Goal: Obtain resource: Download file/media

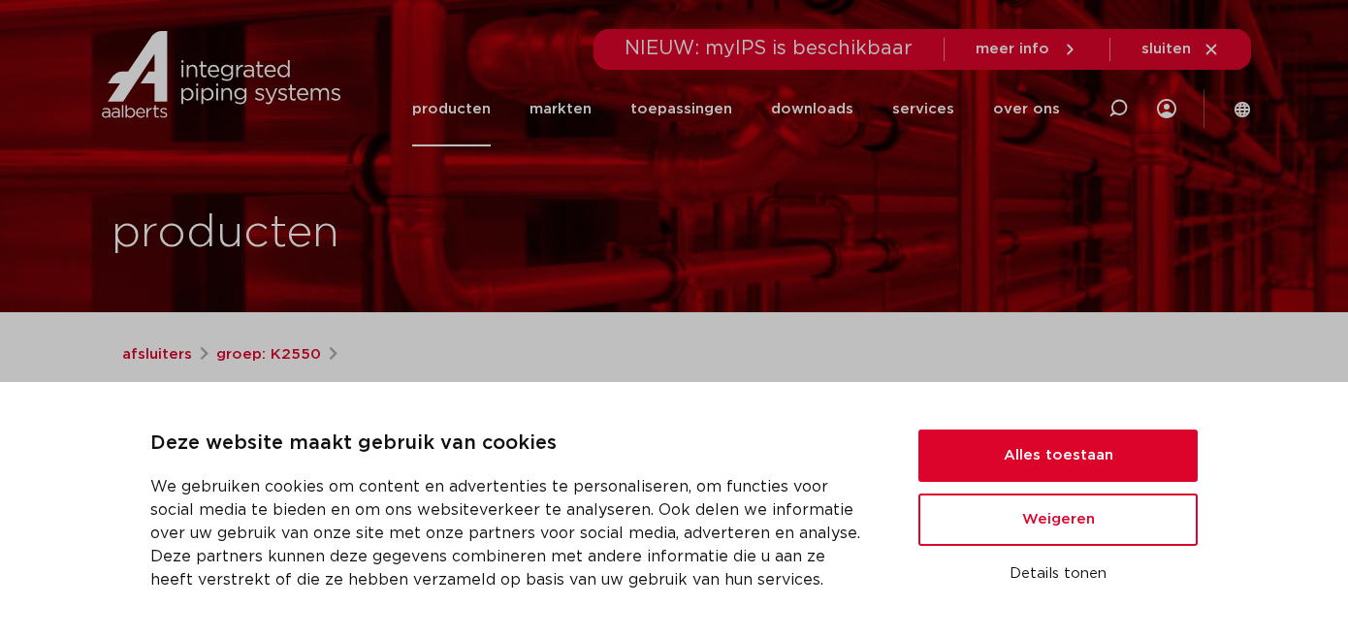
scroll to position [71, 0]
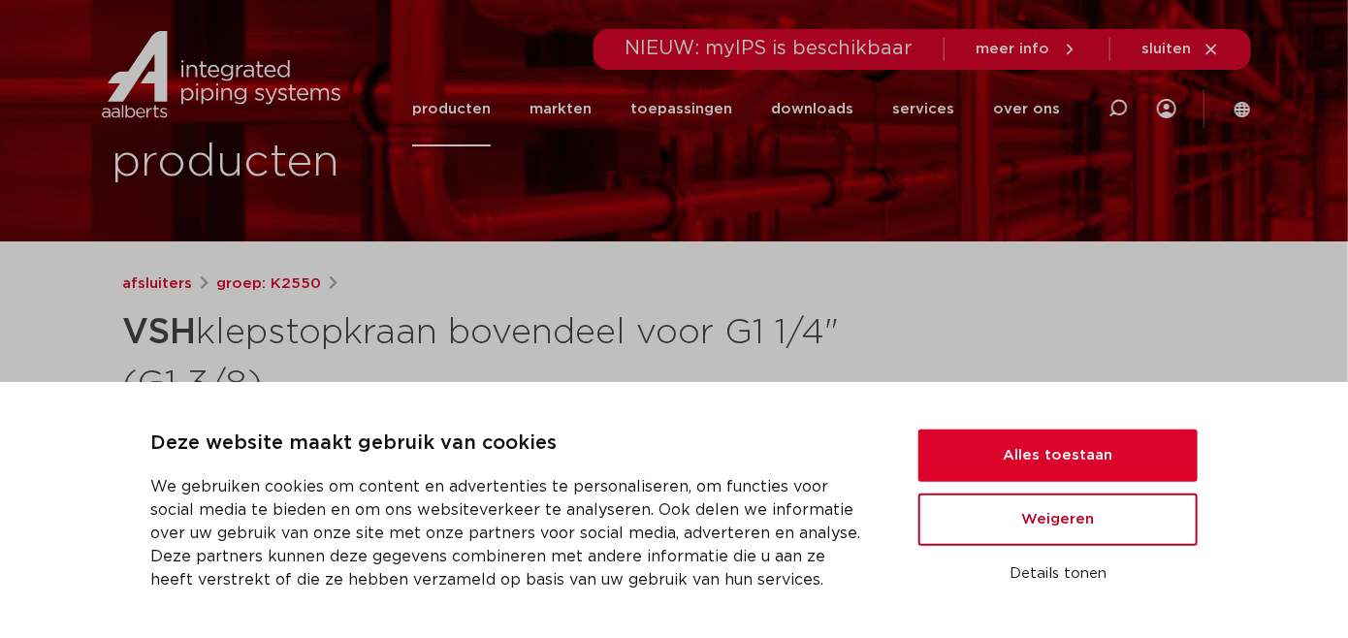
click at [1007, 506] on button "Weigeren" at bounding box center [1058, 520] width 279 height 52
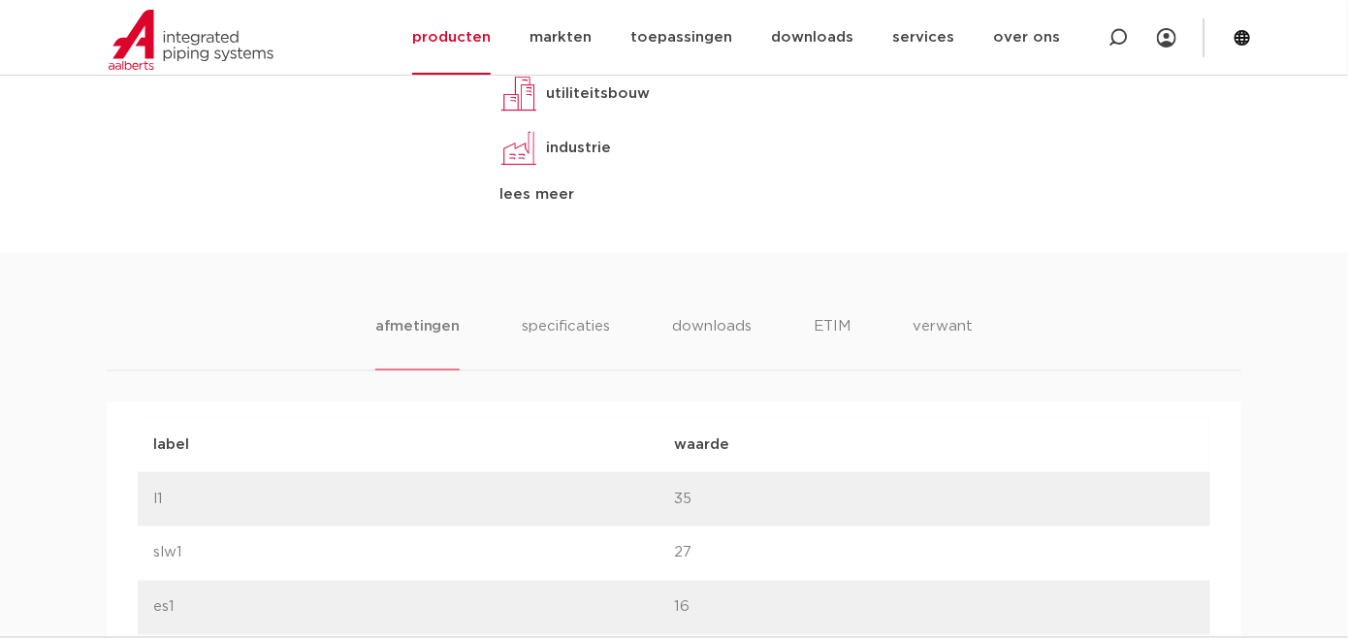
scroll to position [998, 0]
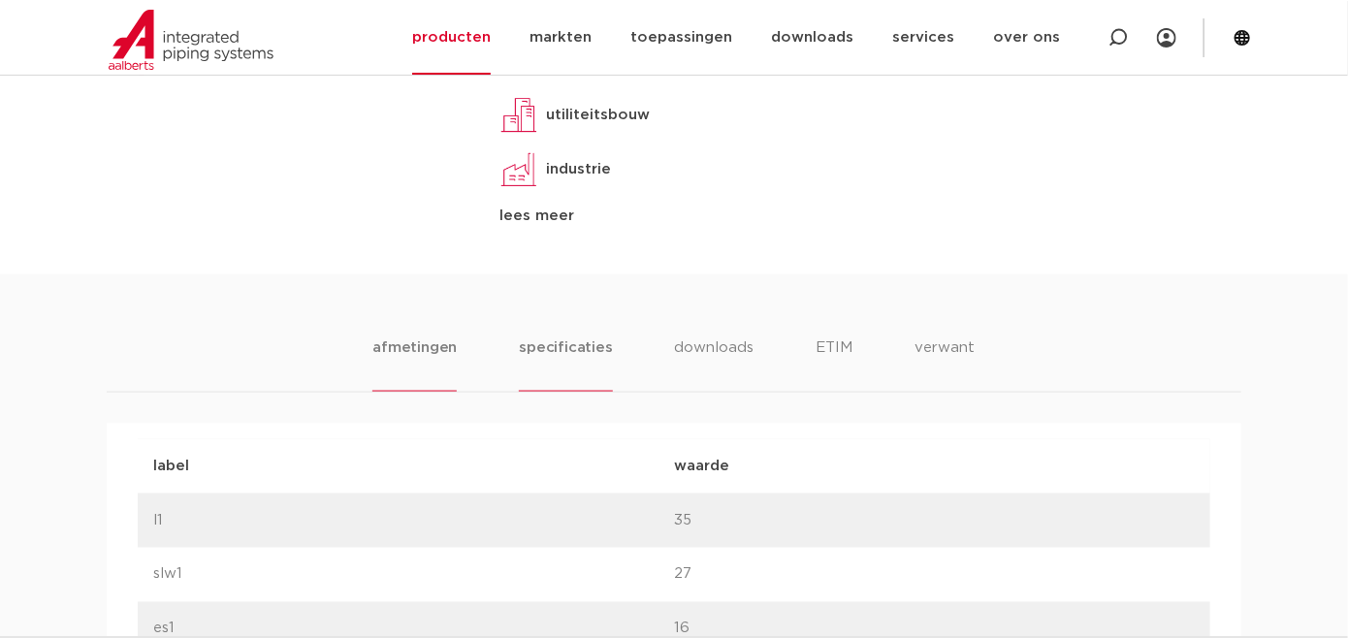
click at [565, 346] on li "specificaties" at bounding box center [565, 364] width 93 height 55
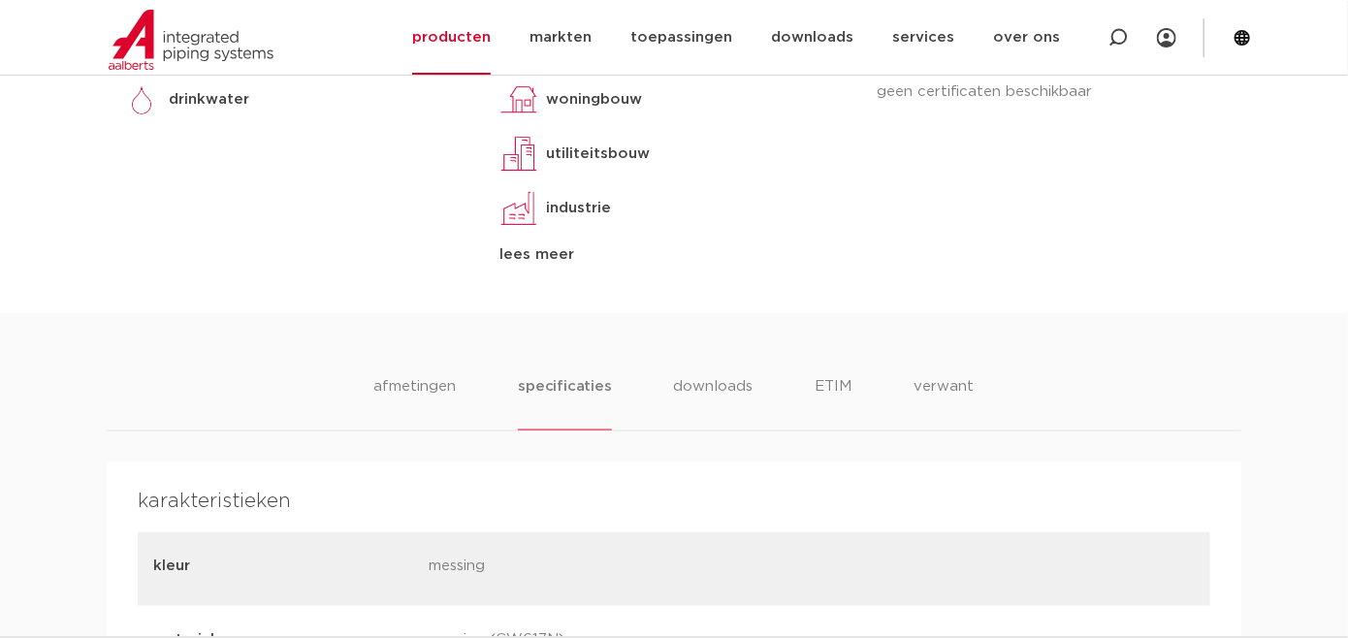
scroll to position [891, 0]
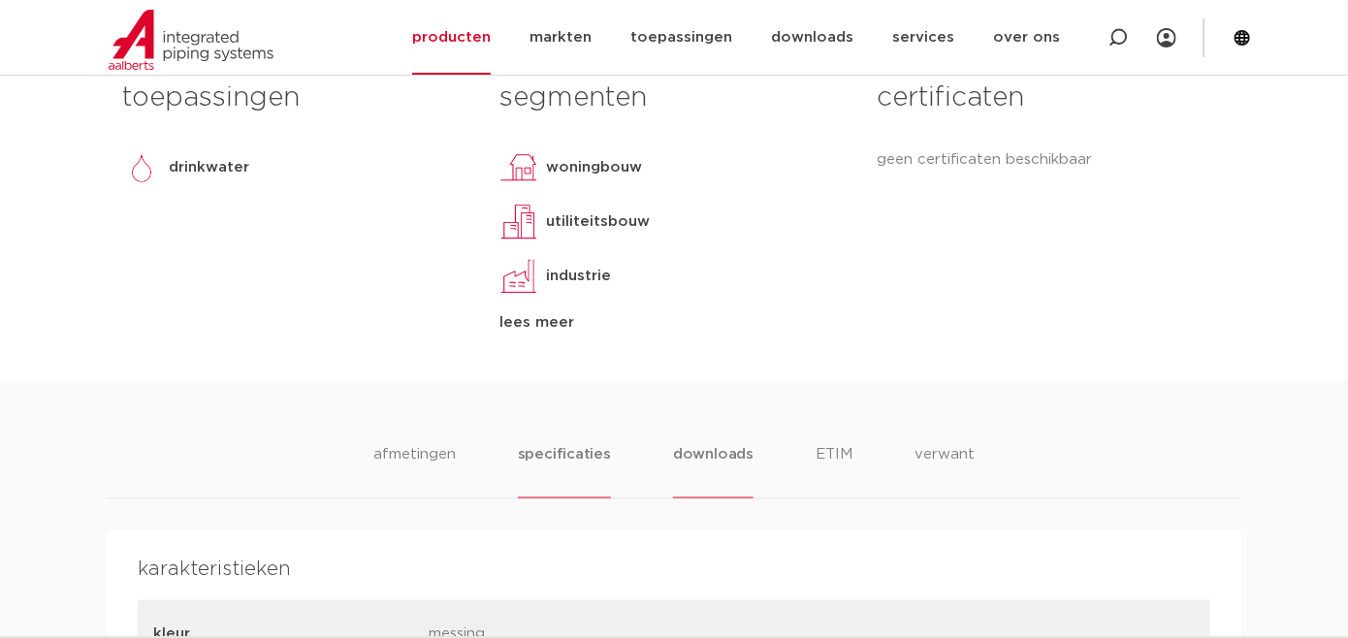
click at [700, 455] on li "downloads" at bounding box center [713, 470] width 81 height 55
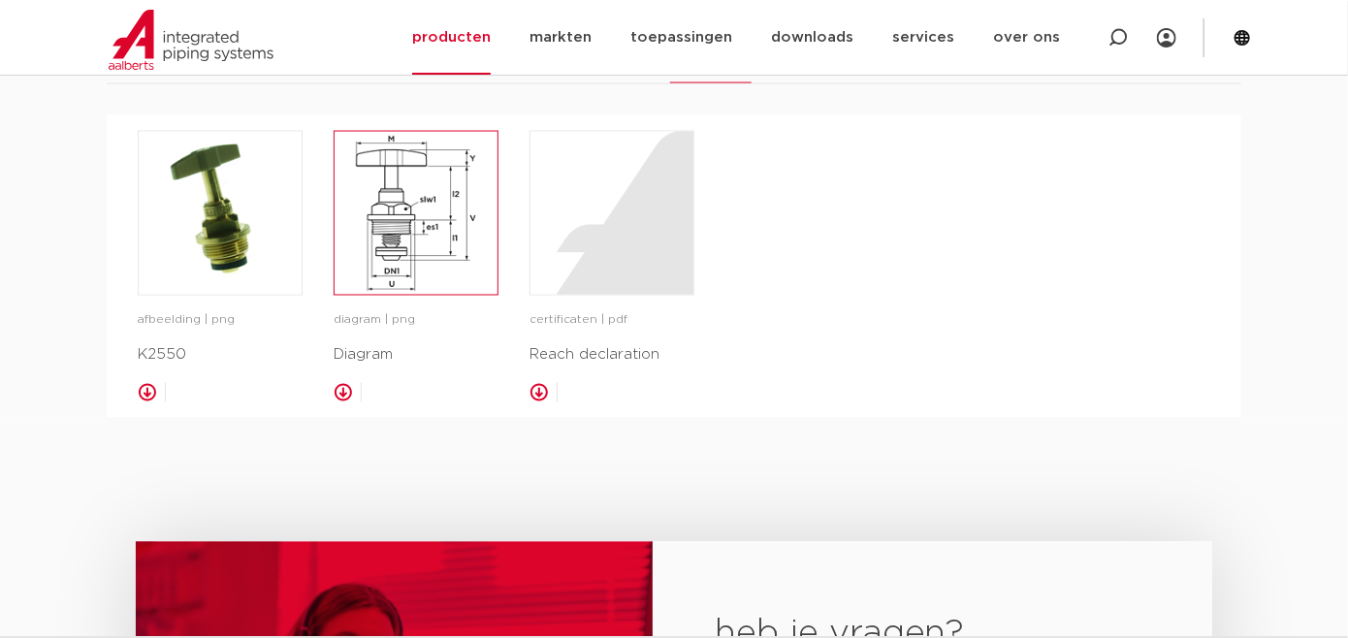
scroll to position [1177, 0]
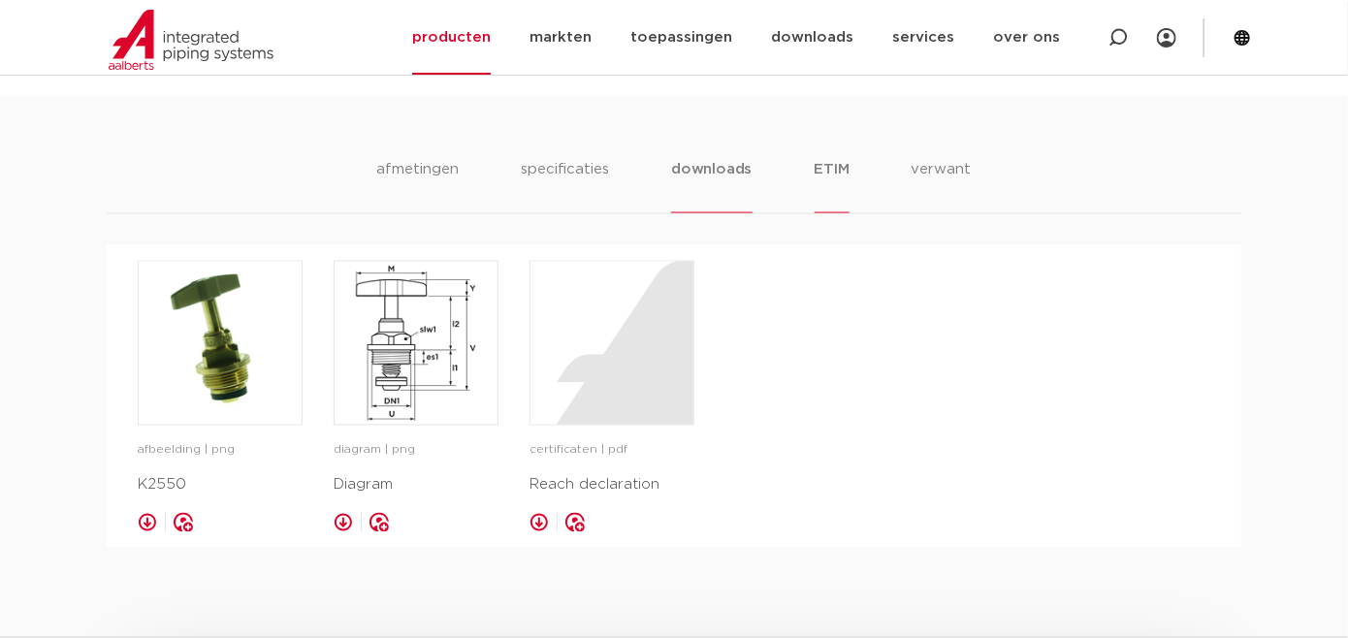
click at [827, 167] on li "ETIM" at bounding box center [832, 185] width 35 height 55
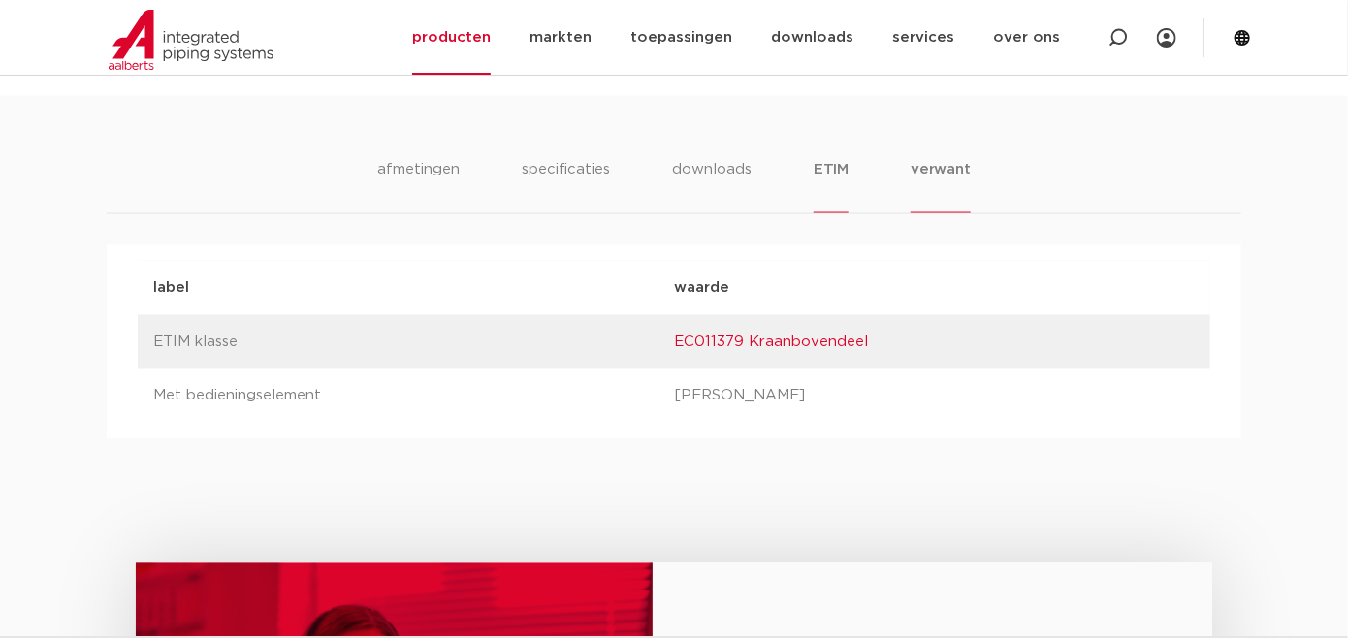
click at [931, 168] on li "verwant" at bounding box center [941, 185] width 60 height 55
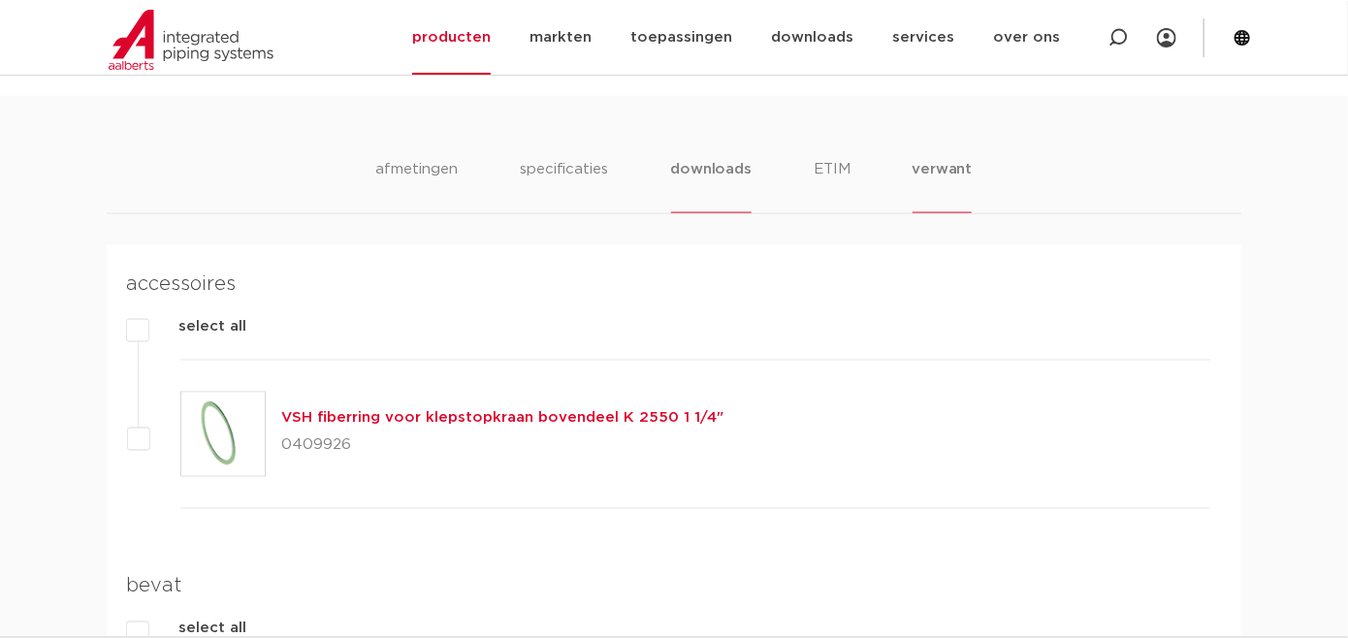
click at [698, 166] on li "downloads" at bounding box center [711, 185] width 81 height 55
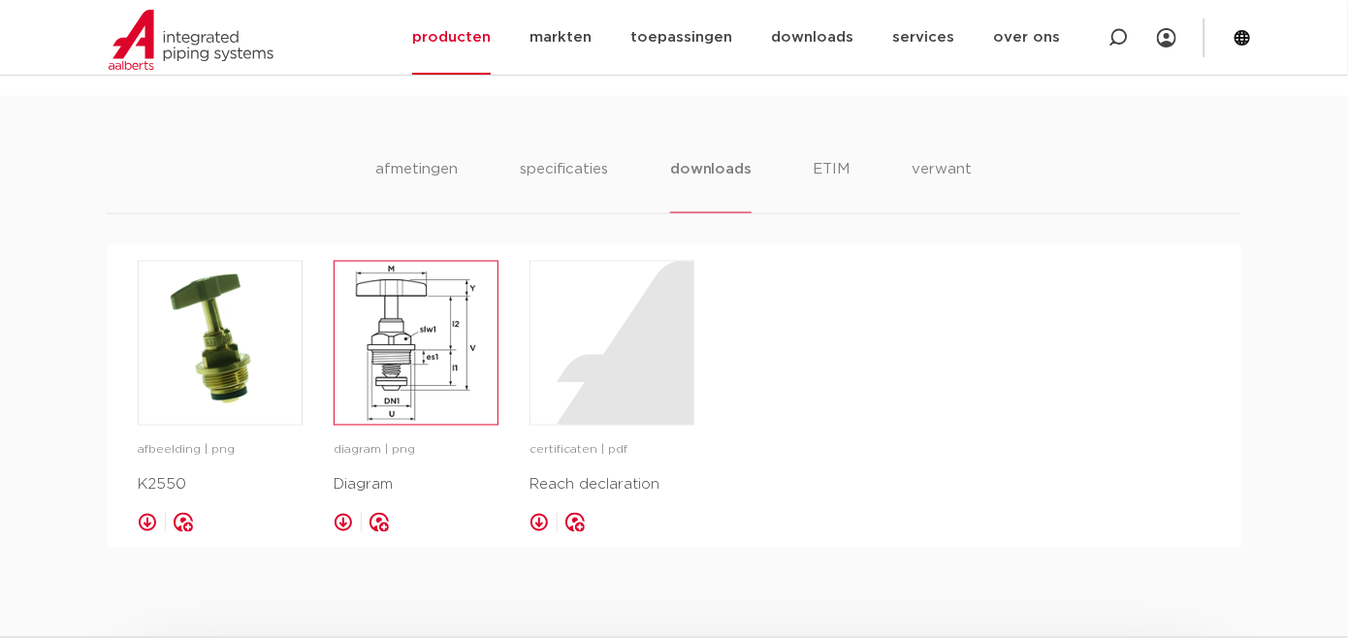
click at [413, 348] on img at bounding box center [416, 343] width 163 height 163
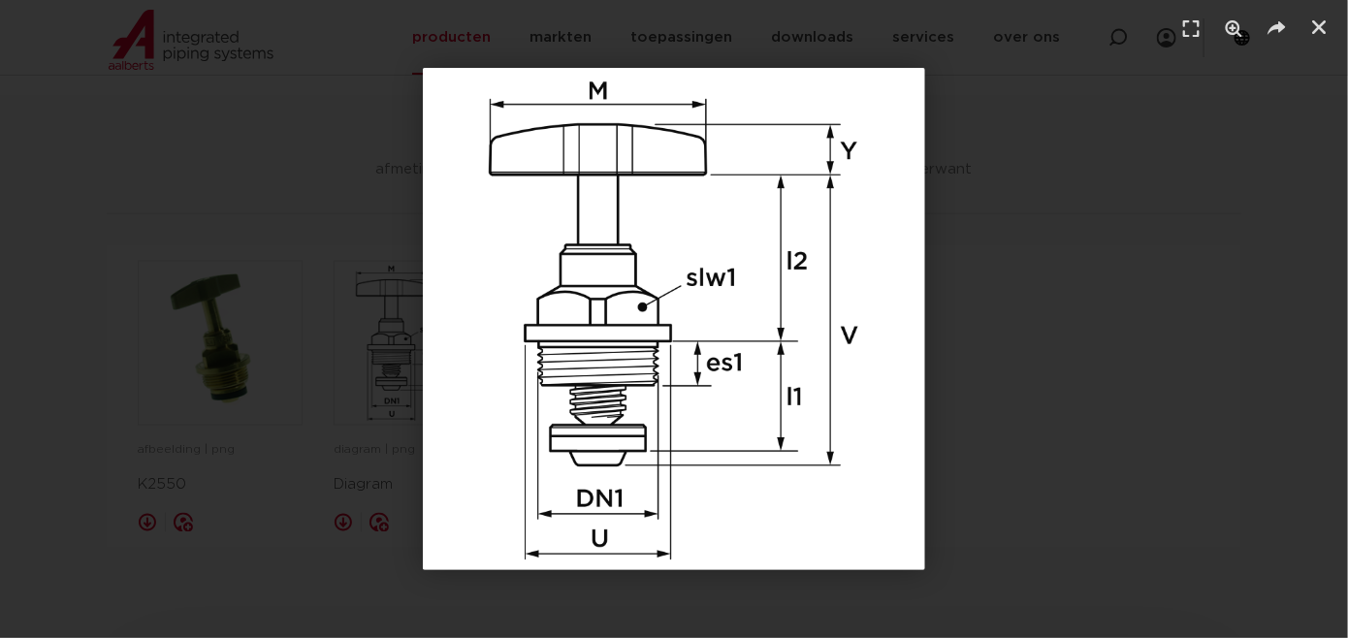
click at [852, 352] on img "1 / 1" at bounding box center [674, 319] width 502 height 502
click at [876, 289] on img "1 / 1" at bounding box center [674, 319] width 502 height 502
click at [1108, 219] on div "1 / 1" at bounding box center [674, 319] width 1212 height 502
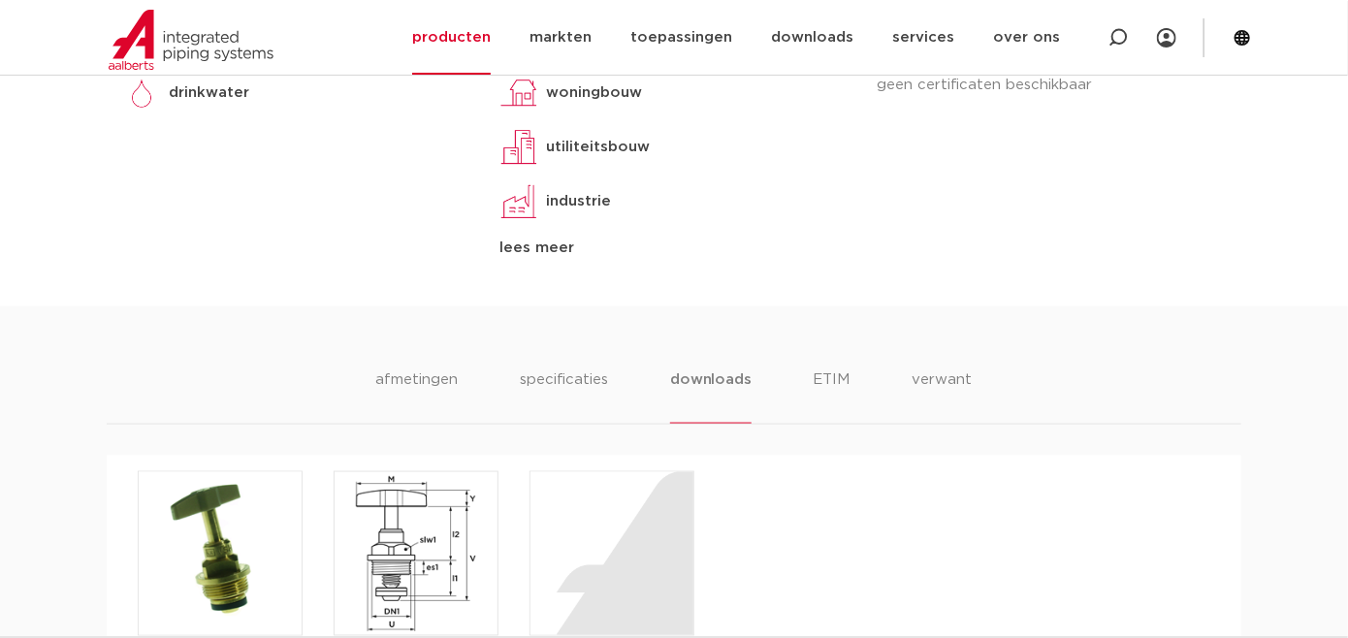
scroll to position [1034, 0]
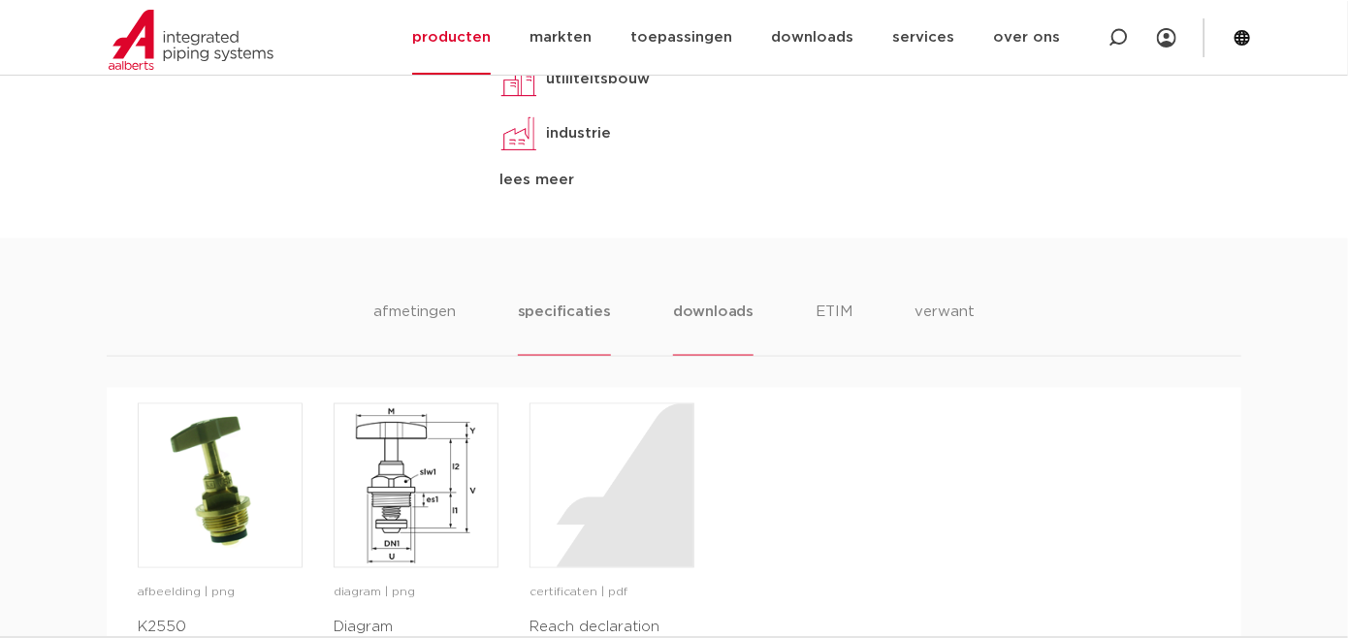
click at [541, 304] on li "specificaties" at bounding box center [564, 328] width 93 height 55
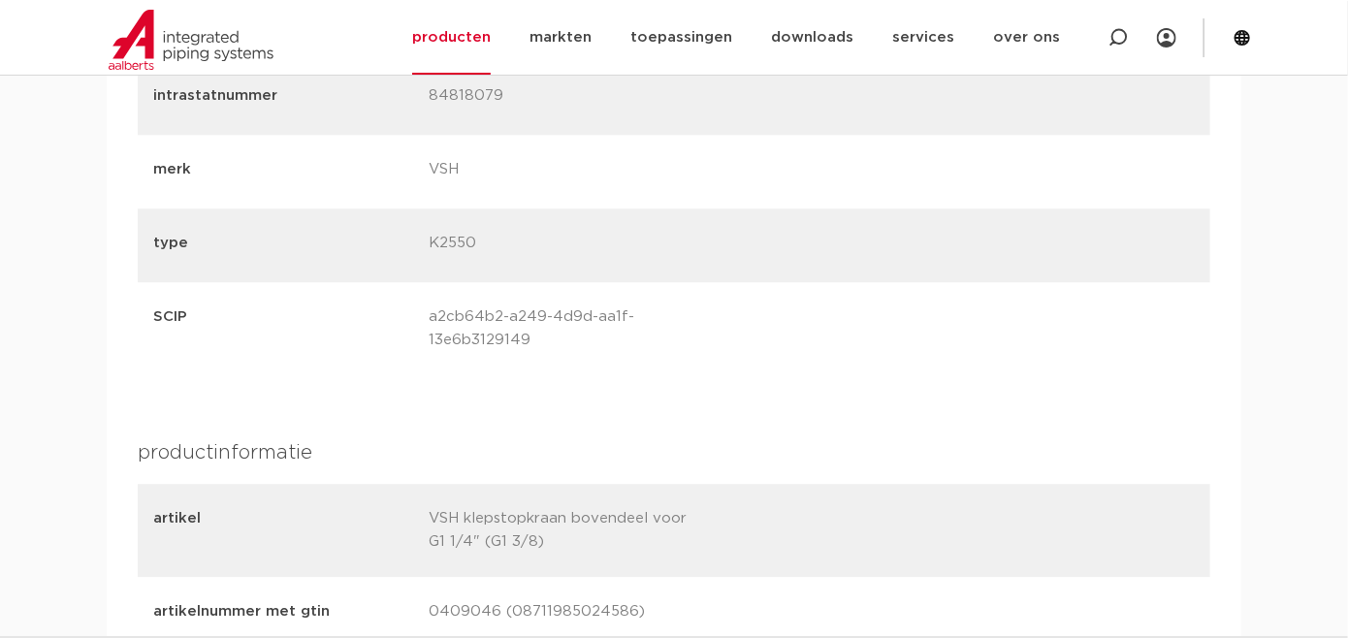
scroll to position [1925, 0]
click at [111, 272] on div "label waarde label l1 waarde 35" at bounding box center [674, 488] width 1135 height 1983
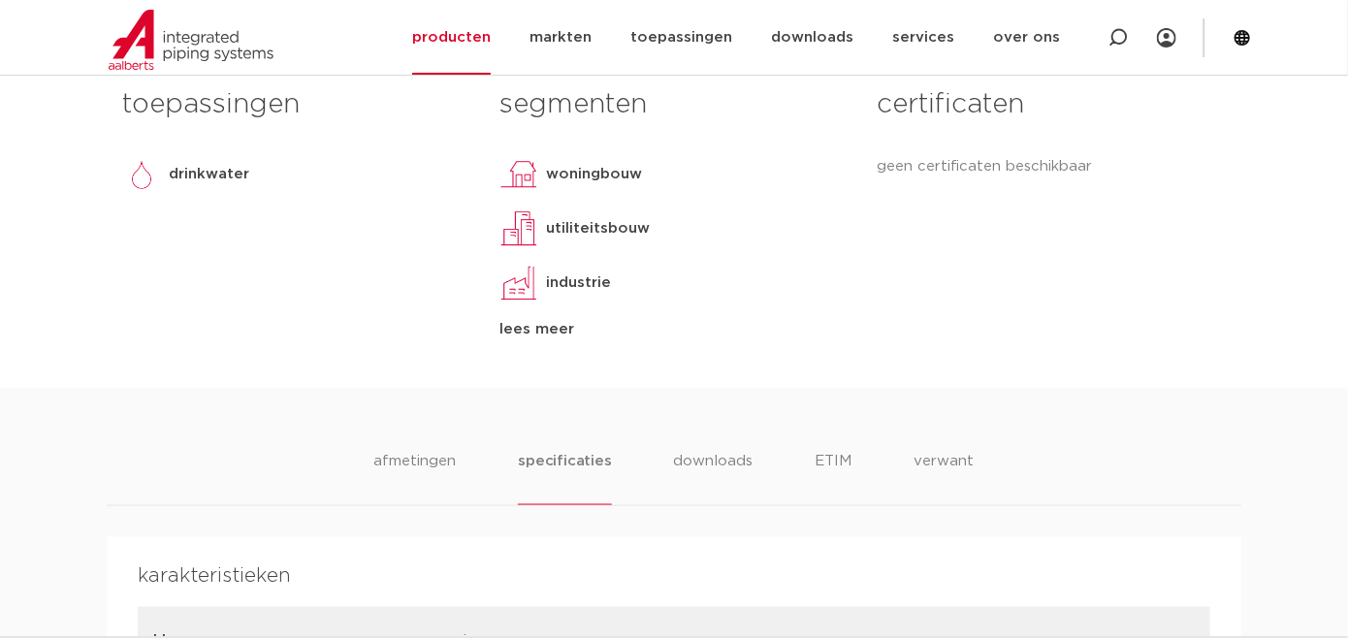
scroll to position [962, 0]
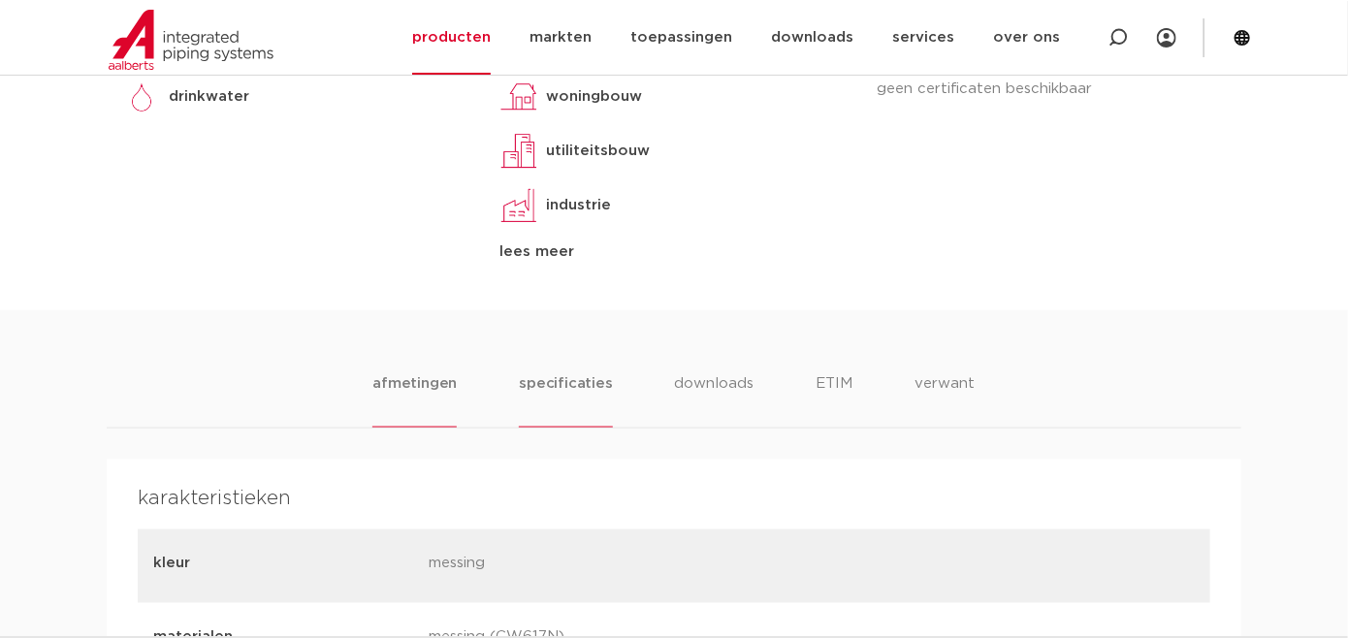
click at [401, 379] on li "afmetingen" at bounding box center [414, 399] width 84 height 55
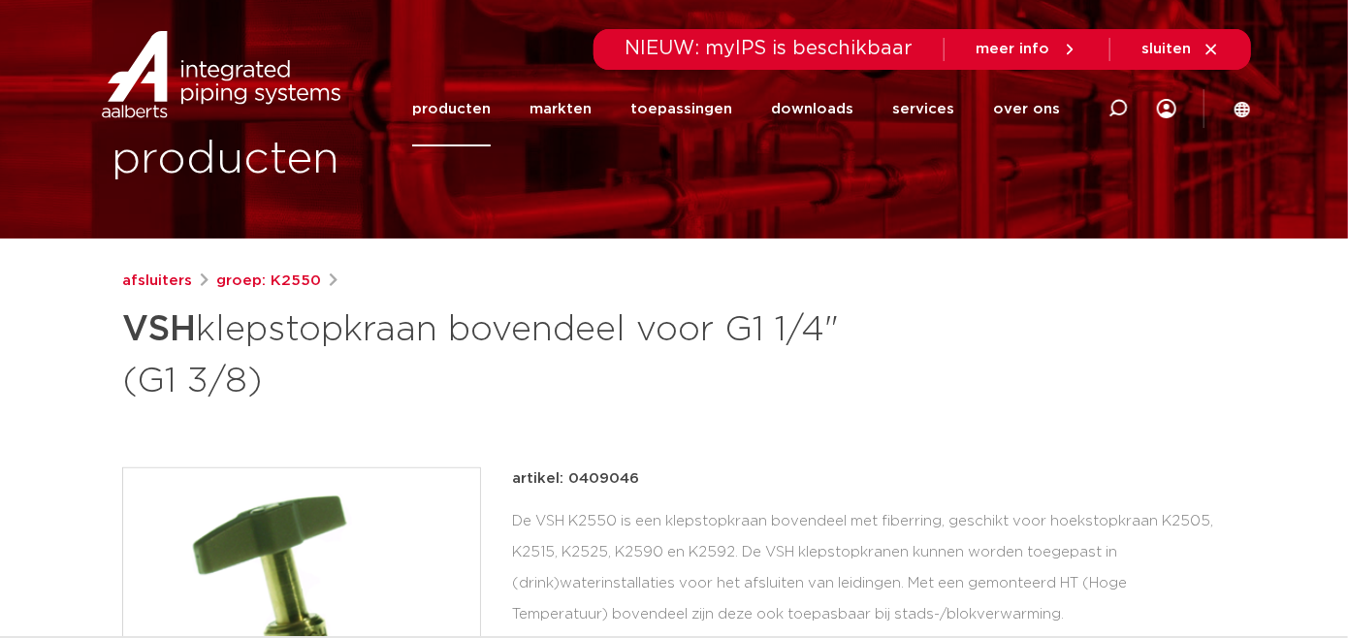
scroll to position [0, 0]
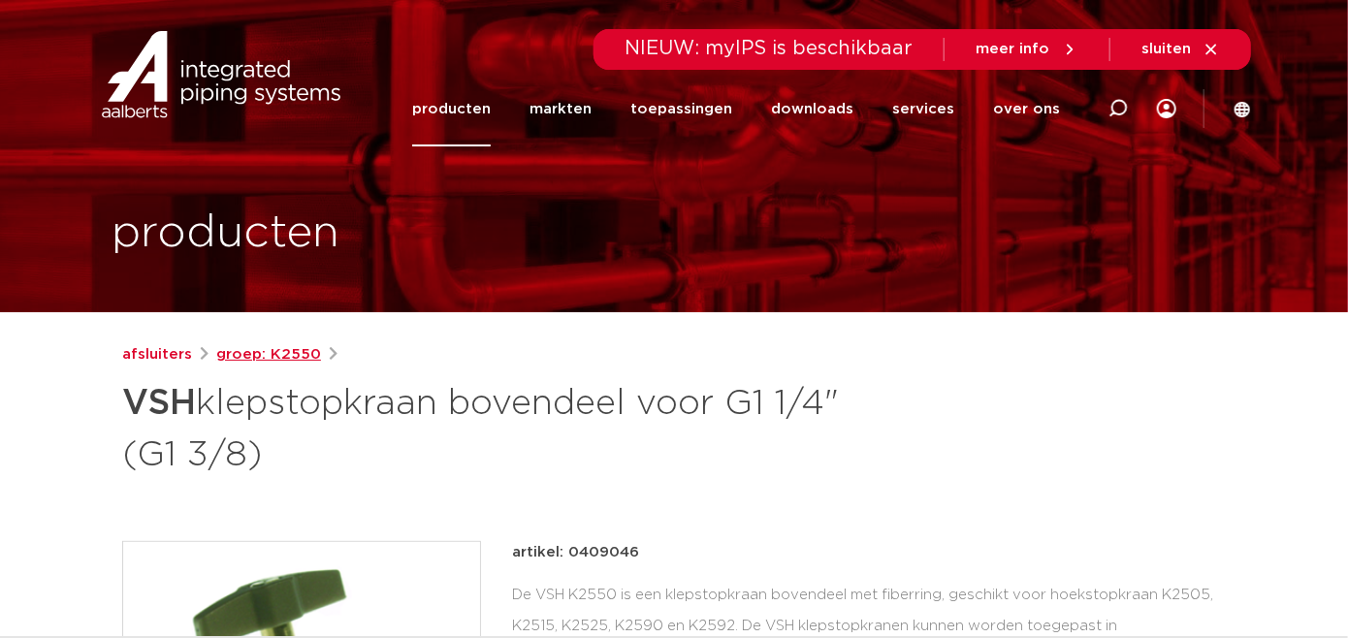
click at [237, 353] on link "groep: K2550" at bounding box center [268, 354] width 105 height 23
